Goal: Task Accomplishment & Management: Manage account settings

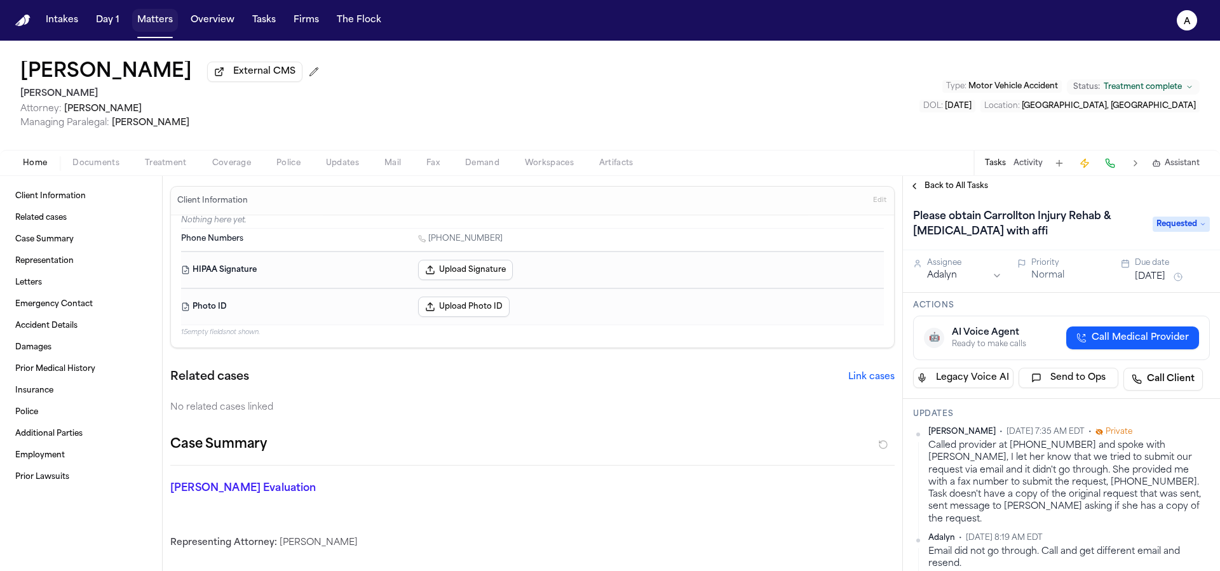
click at [137, 24] on button "Matters" at bounding box center [155, 20] width 46 height 23
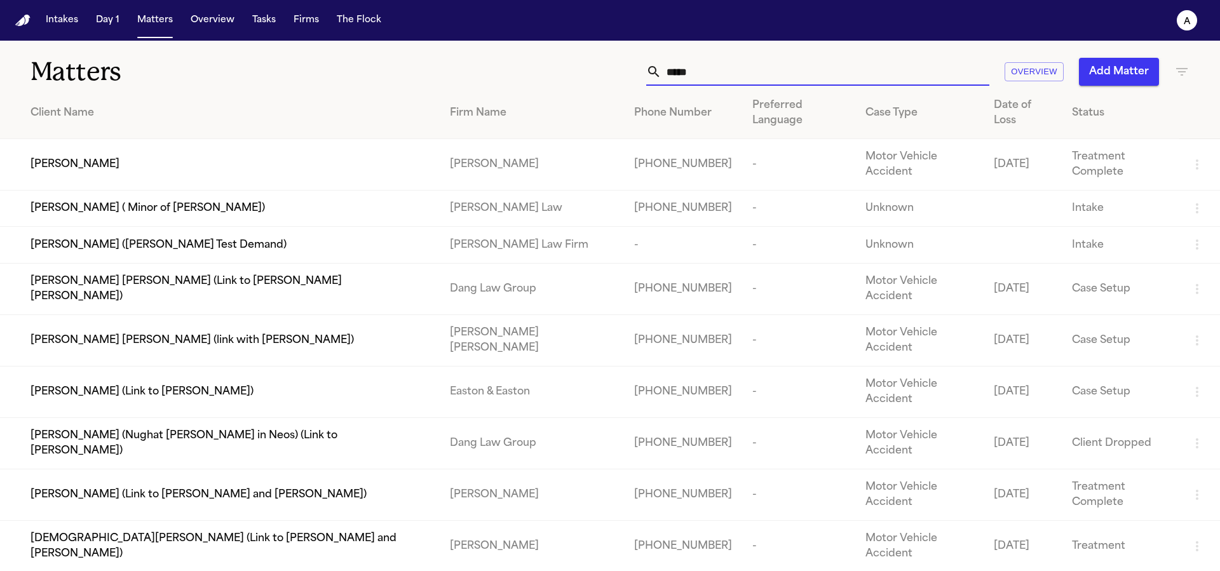
drag, startPoint x: 742, startPoint y: 69, endPoint x: 624, endPoint y: 69, distance: 118.2
click at [624, 69] on div "***** Overview Add Matter" at bounding box center [779, 72] width 822 height 28
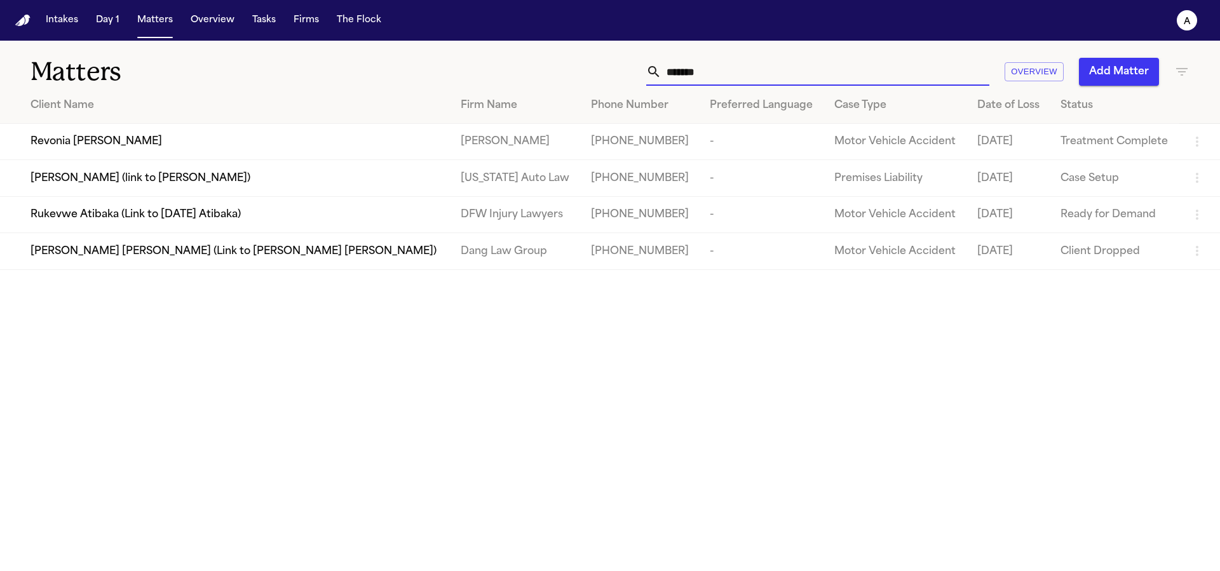
type input "*******"
click at [233, 142] on div "Revonia [PERSON_NAME]" at bounding box center [235, 141] width 410 height 15
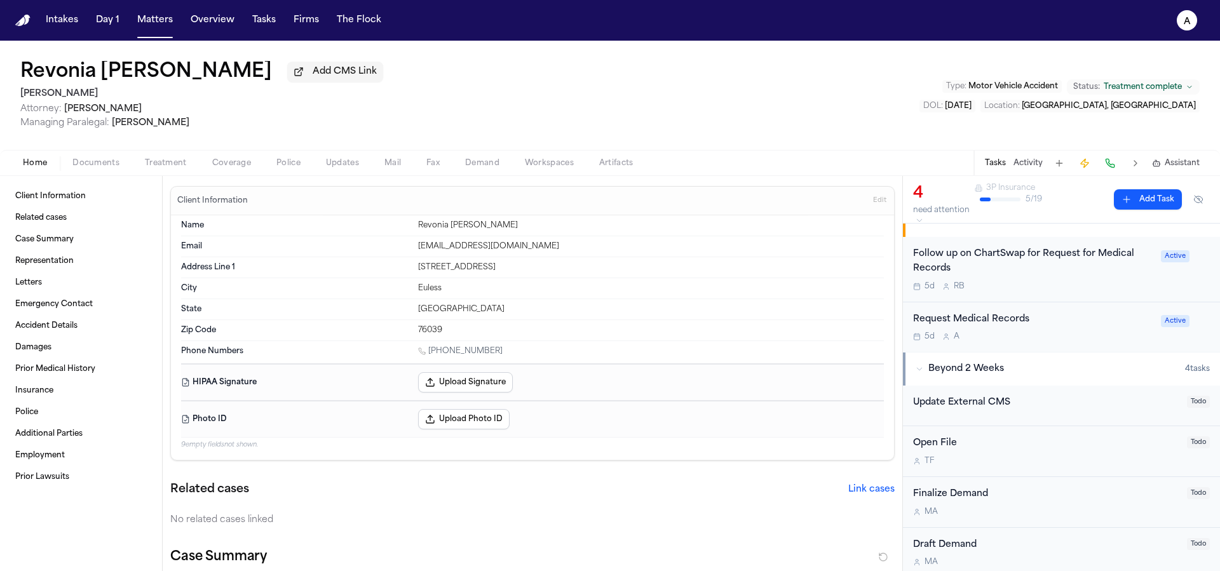
scroll to position [291, 0]
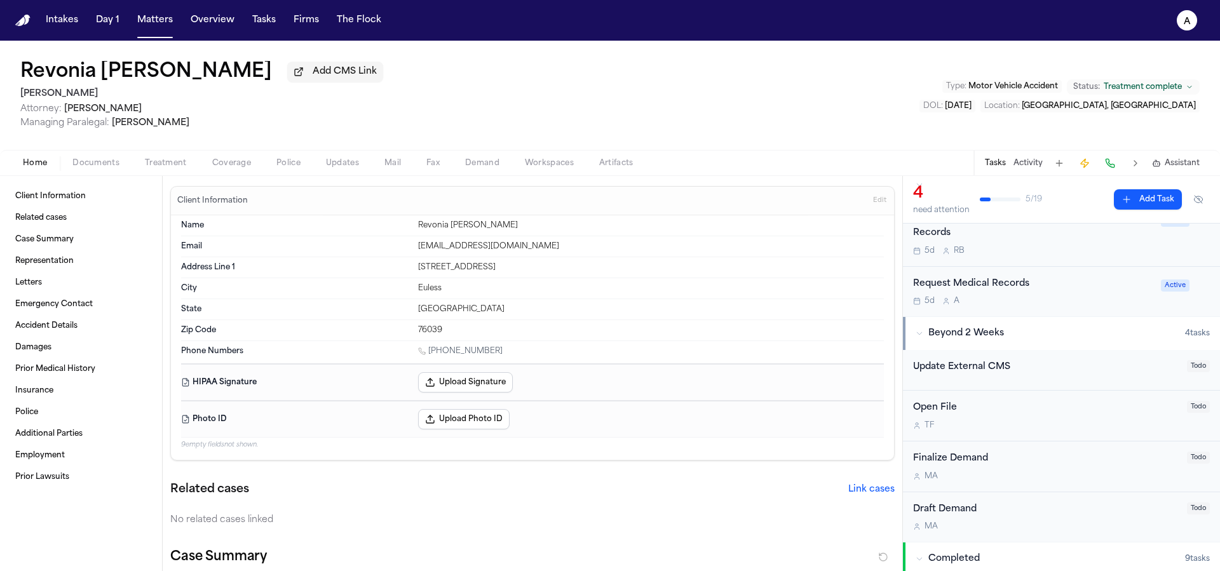
click at [1099, 313] on div "Request Medical Records 5d A Active" at bounding box center [1061, 292] width 317 height 50
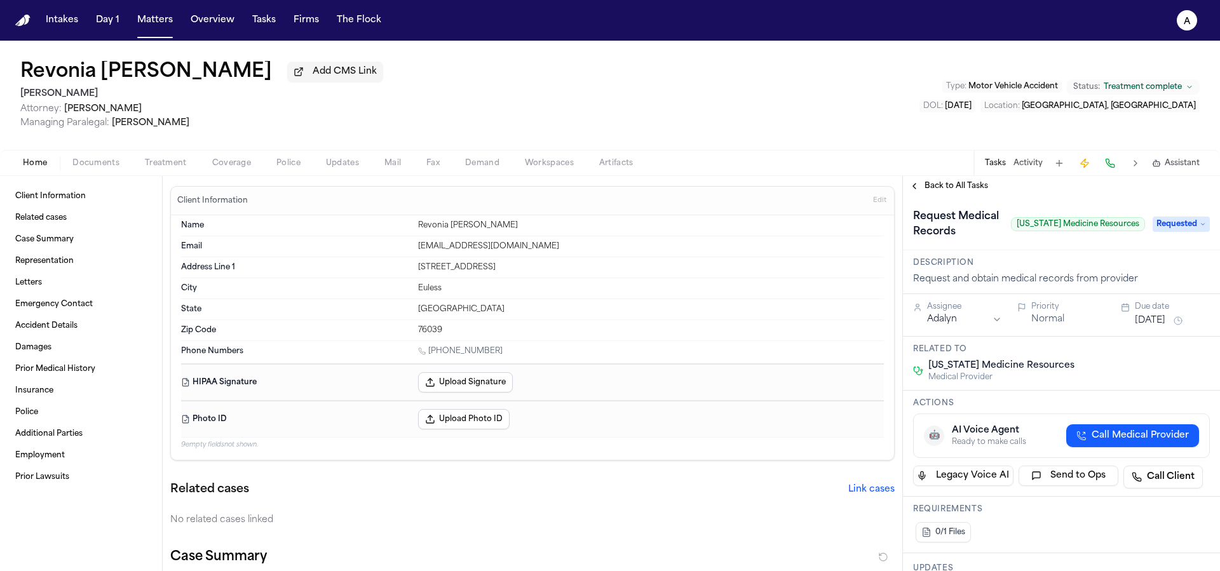
click at [947, 186] on span "Back to All Tasks" at bounding box center [956, 186] width 64 height 10
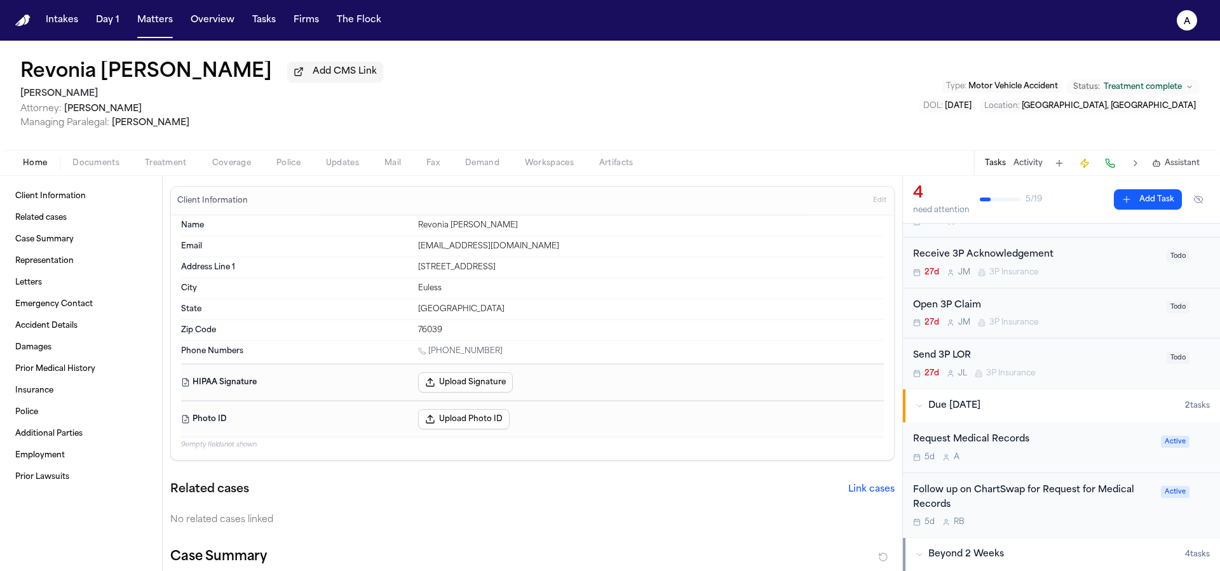
scroll to position [89, 0]
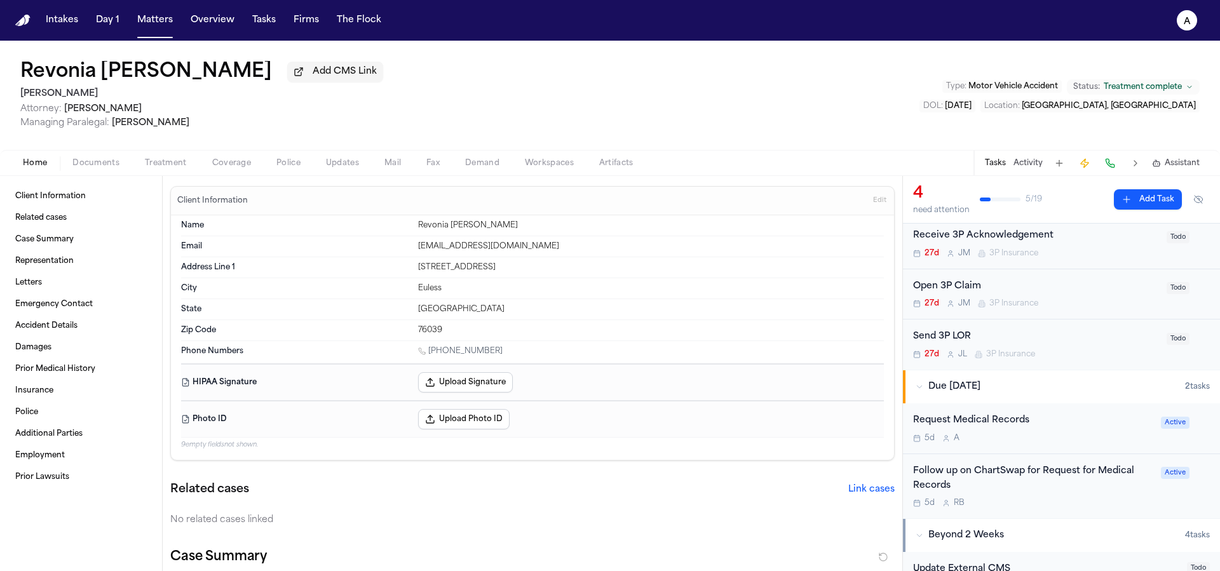
click at [1114, 424] on div "Request Medical Records" at bounding box center [1033, 421] width 240 height 15
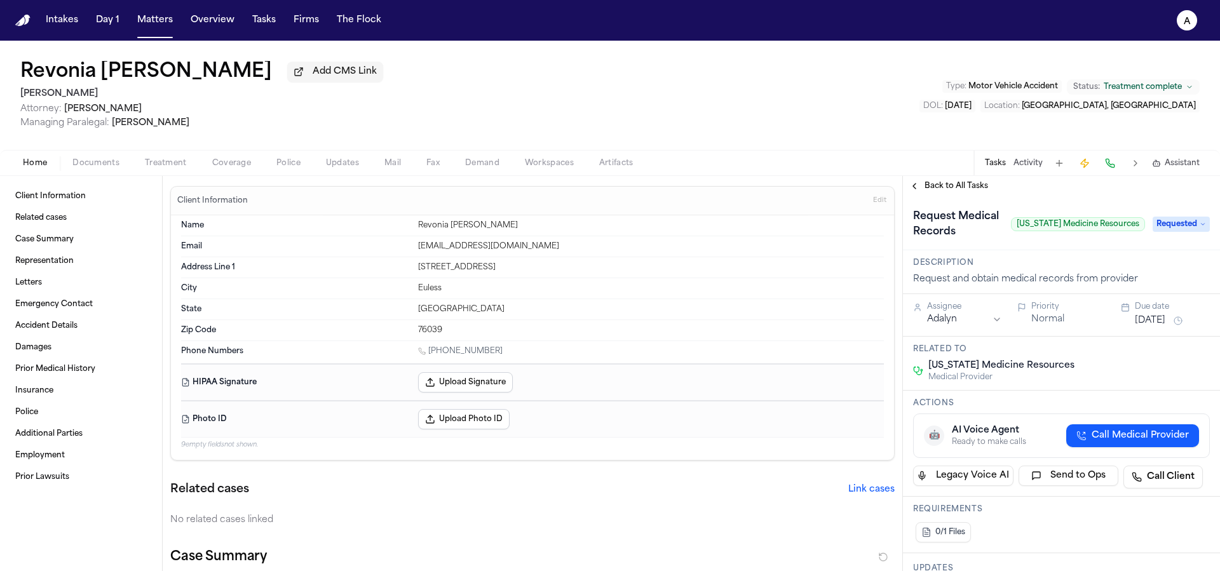
click at [966, 189] on span "Back to All Tasks" at bounding box center [956, 186] width 64 height 10
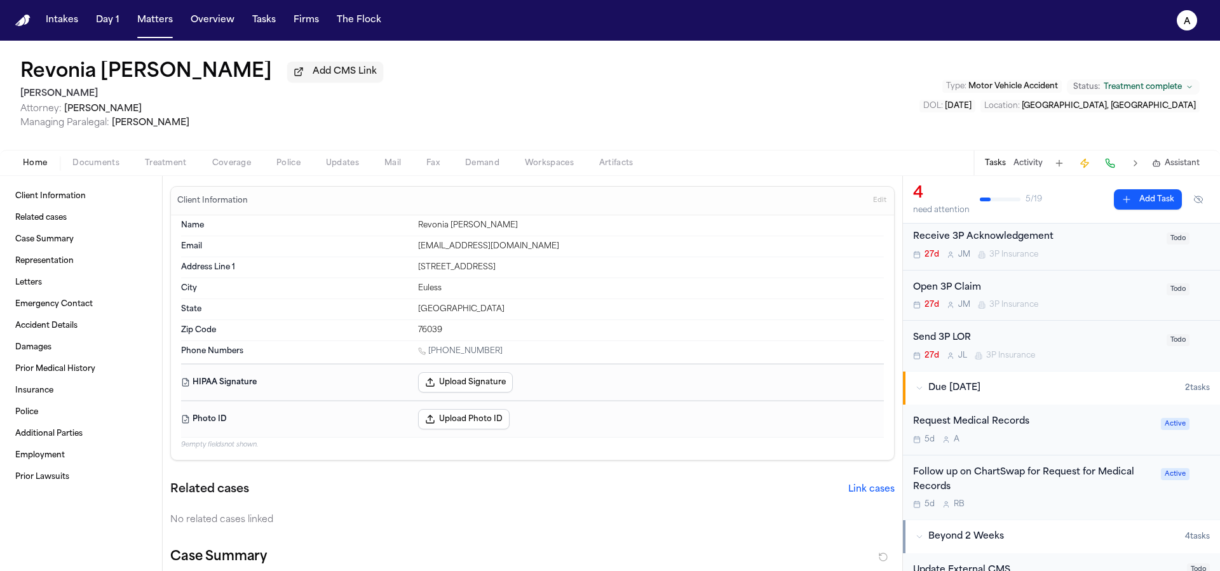
scroll to position [98, 0]
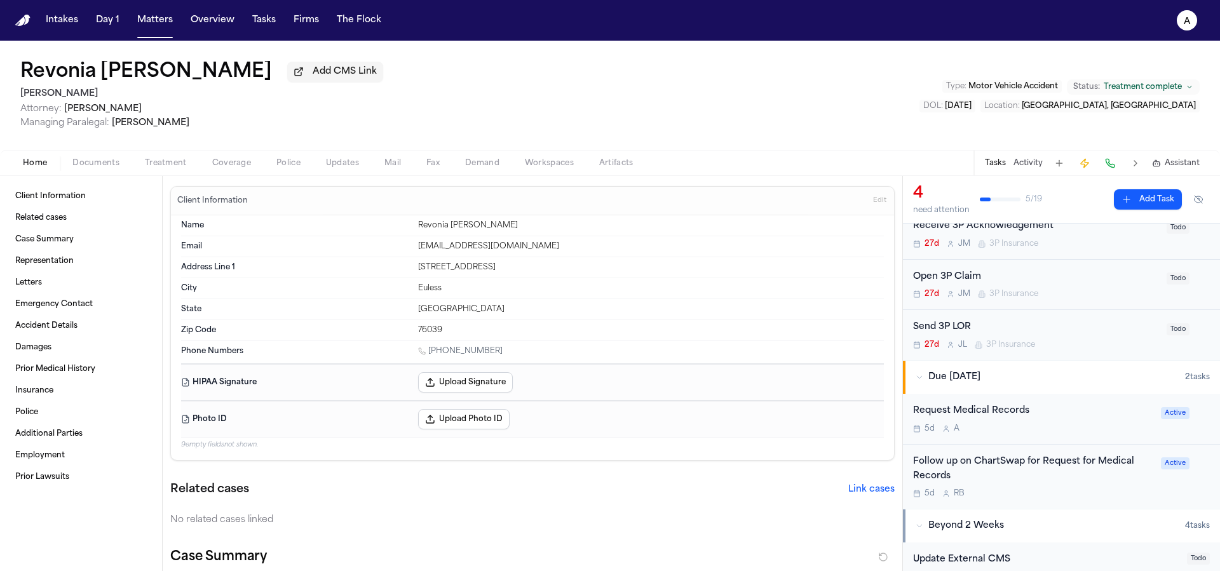
click at [1070, 484] on div "Follow up on ChartSwap for Request for Medical Records" at bounding box center [1033, 469] width 240 height 29
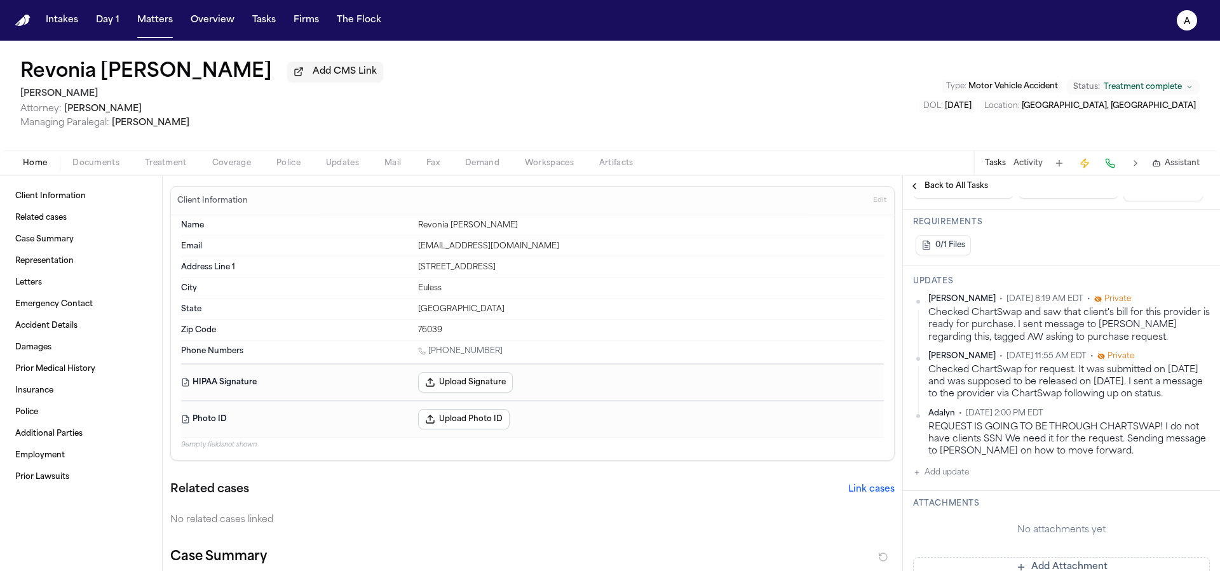
scroll to position [370, 0]
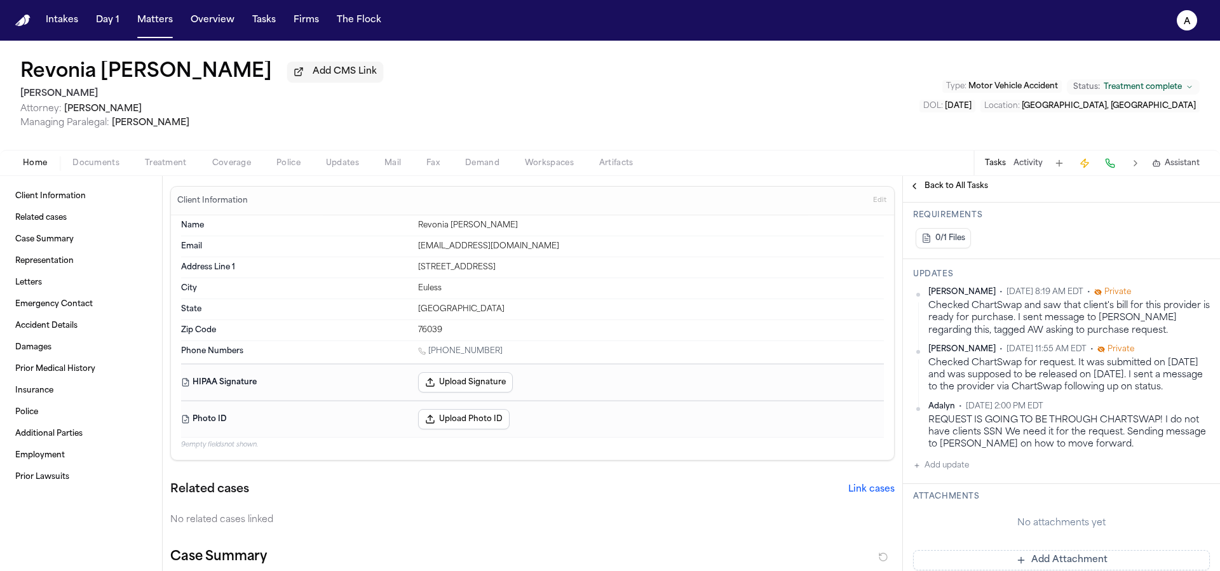
drag, startPoint x: 255, startPoint y: 85, endPoint x: 7, endPoint y: 74, distance: 248.7
click at [7, 74] on div "Revonia [PERSON_NAME] Add CMS Link [PERSON_NAME] Attorney: [PERSON_NAME] Managi…" at bounding box center [610, 95] width 1220 height 109
copy h1 "Revonia [PERSON_NAME]"
